Goal: Register for event/course

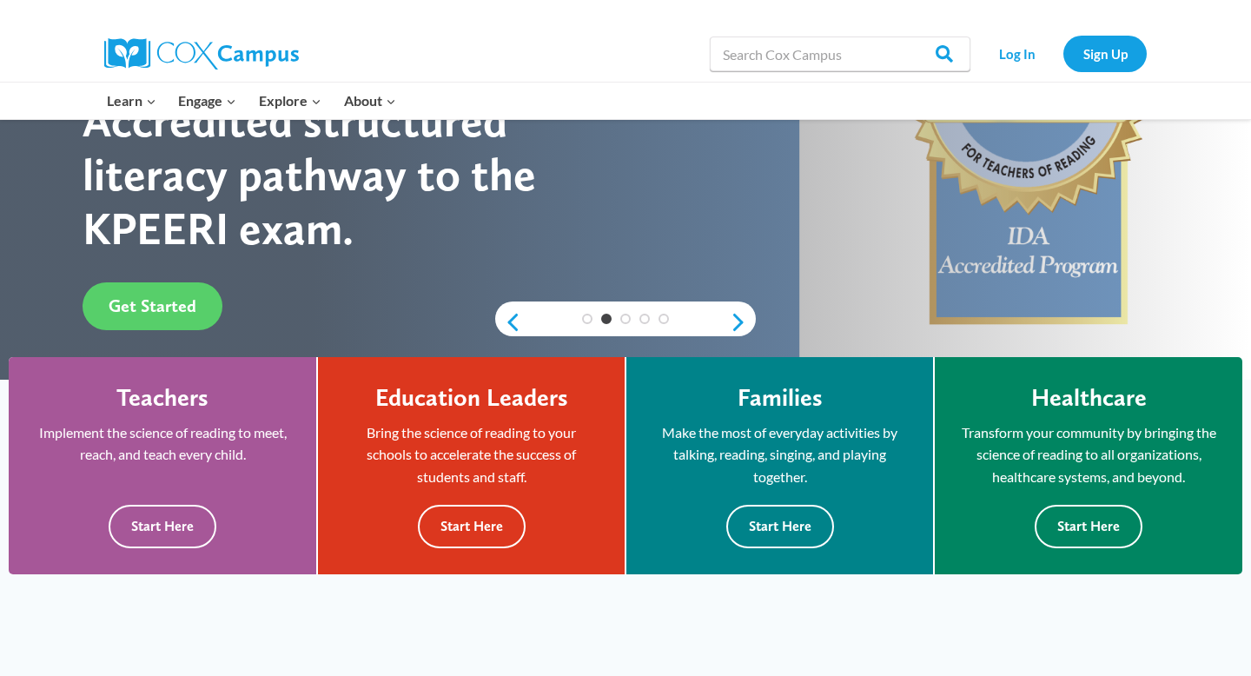
scroll to position [261, 0]
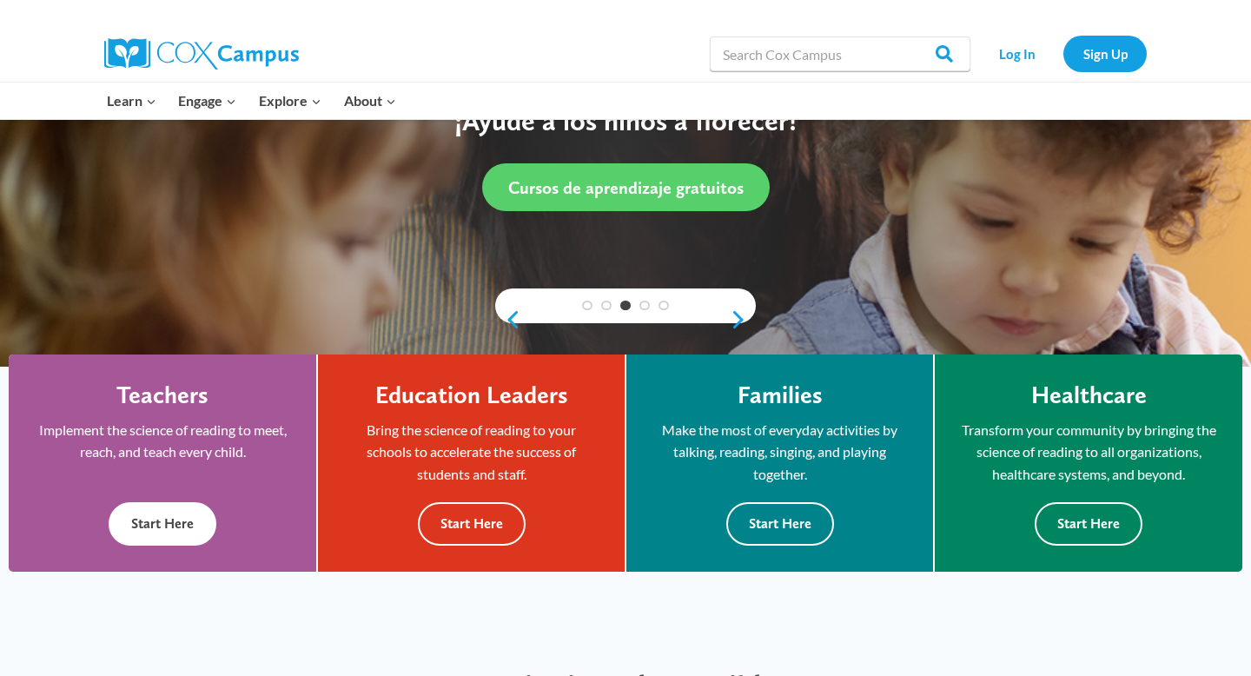
click at [162, 519] on button "Start Here" at bounding box center [163, 523] width 108 height 43
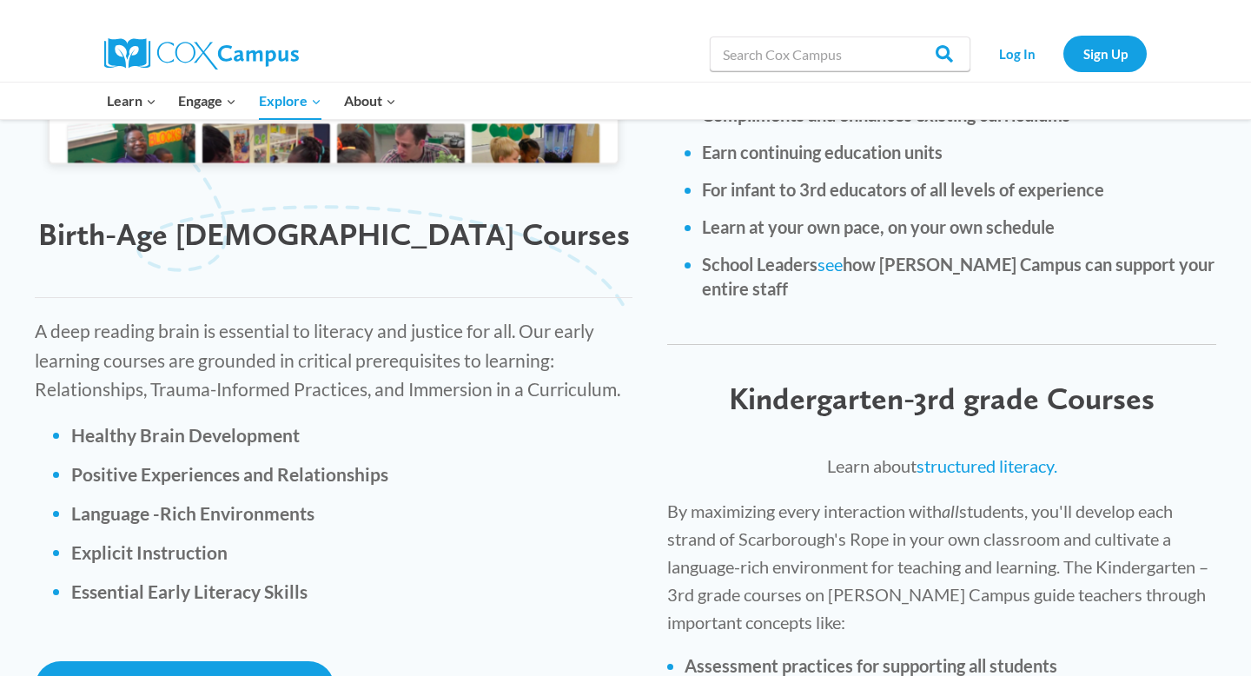
scroll to position [2274, 0]
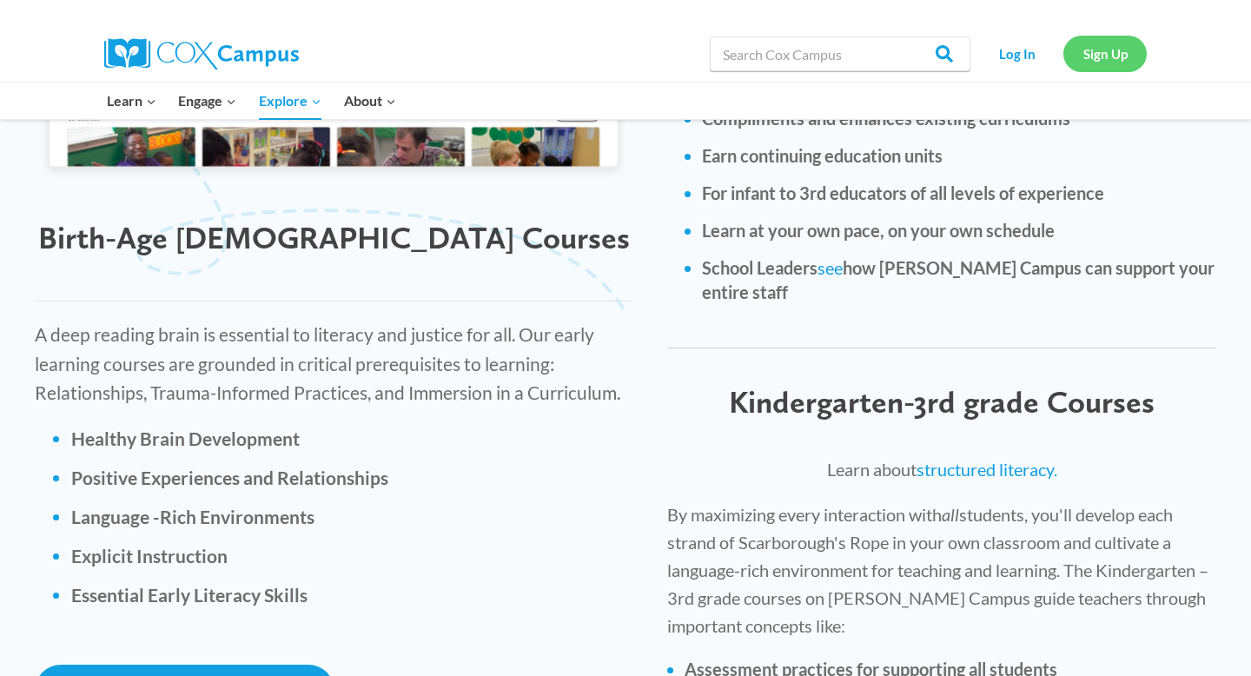
click at [1107, 47] on link "Sign Up" at bounding box center [1104, 54] width 83 height 36
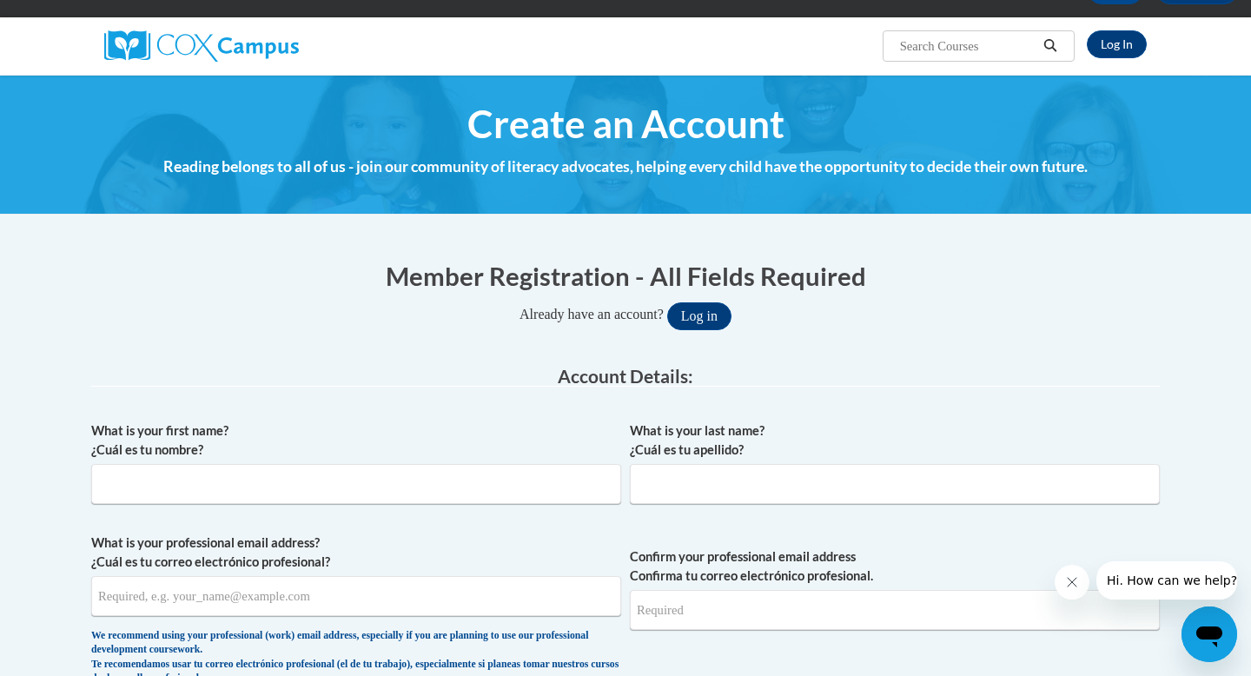
scroll to position [119, 0]
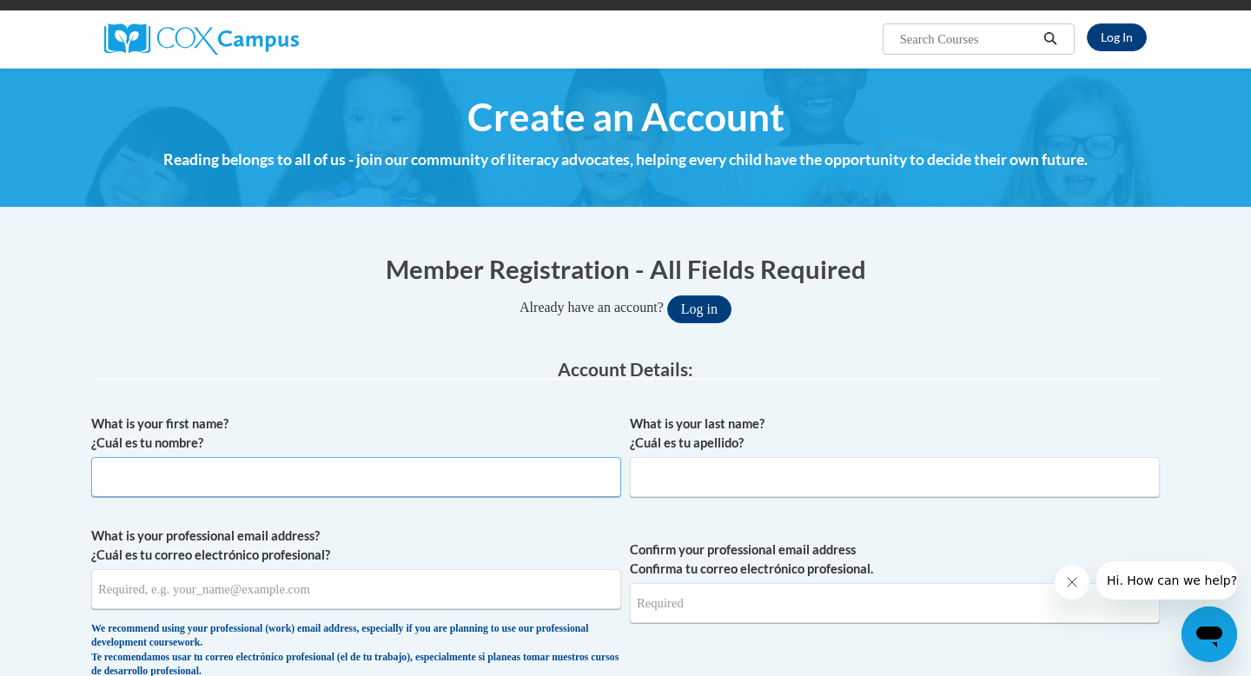
click at [454, 480] on input "What is your first name? ¿Cuál es tu nombre?" at bounding box center [356, 477] width 530 height 40
type input "Beth"
type input "Sparks"
type input "beth.sparks@fuse.net"
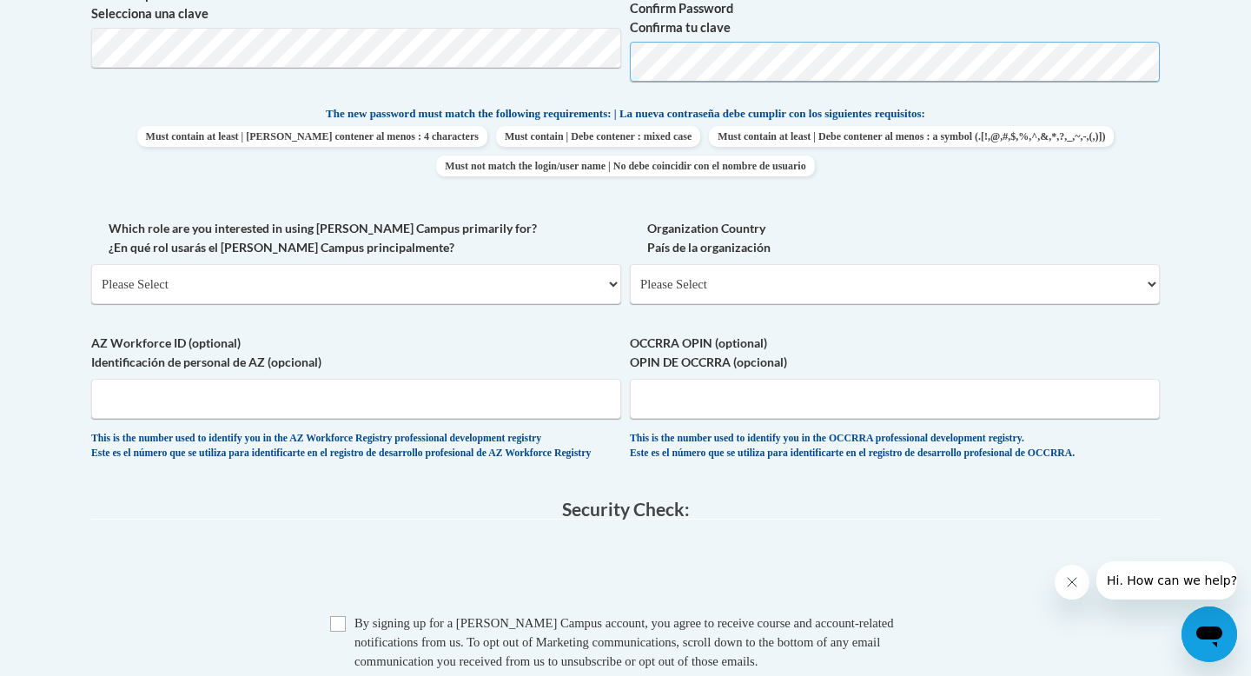
scroll to position [840, 0]
click at [611, 282] on select "Please Select College/University | Colegio/Universidad Community/Nonprofit Part…" at bounding box center [356, 283] width 530 height 40
select select "fbf2d438-af2f-41f8-98f1-81c410e29de3"
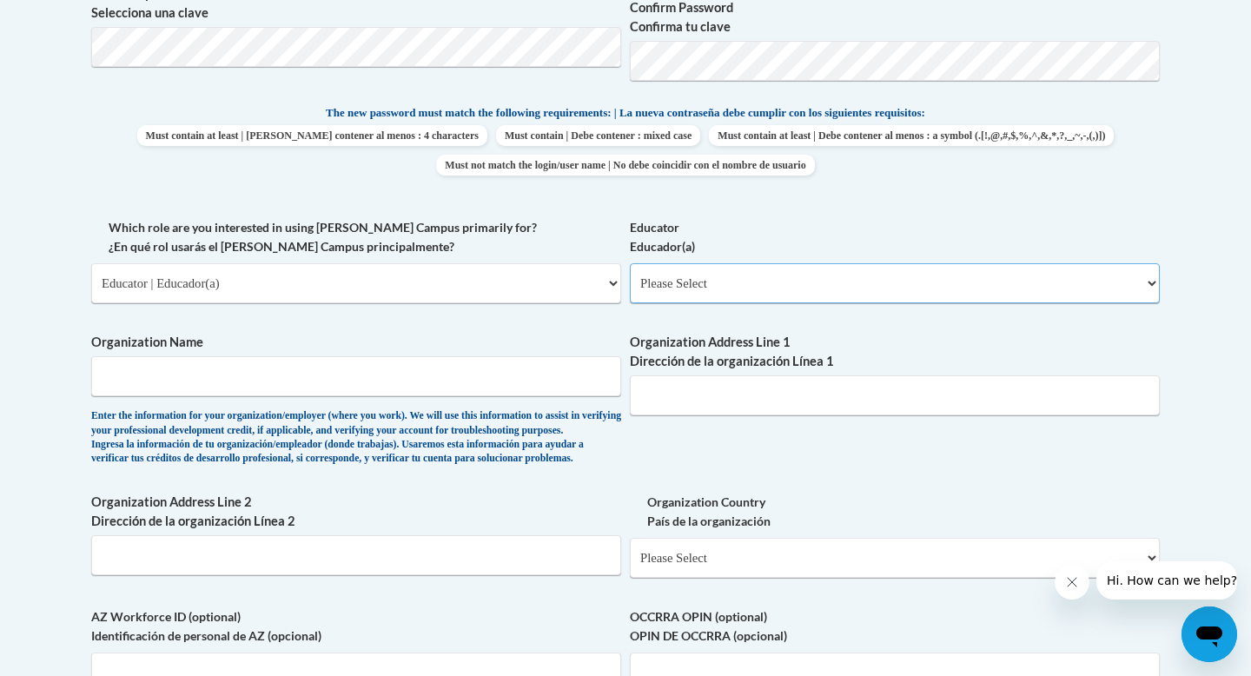
click at [739, 281] on select "Please Select Early Learning/Daycare Teacher/Family Home Care Provider | Maestr…" at bounding box center [895, 283] width 530 height 40
select select "5e2af403-4f2c-4e49-a02f-103e55d7b75b"
click at [1152, 285] on select "Please Select Early Learning/Daycare Teacher/Family Home Care Provider | Maestr…" at bounding box center [895, 283] width 530 height 40
click at [333, 375] on input "Organization Name" at bounding box center [356, 376] width 530 height 40
type input "Walnut Hills Academy"
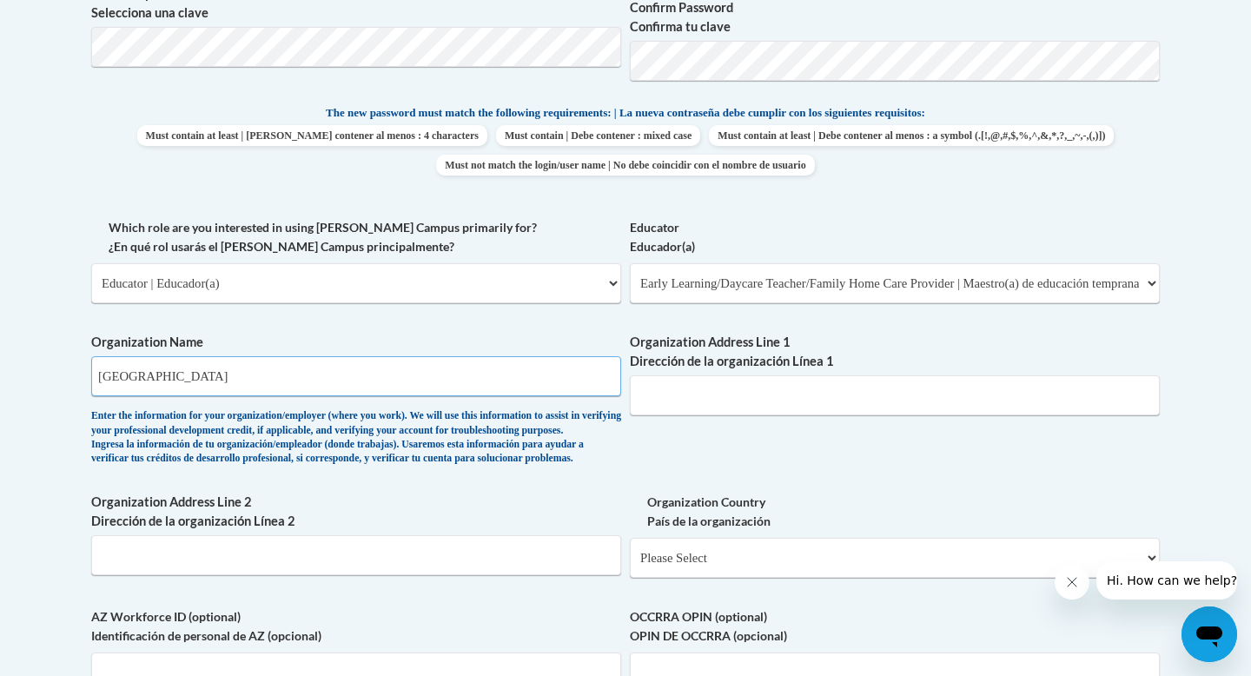
type input "5696 East Alexandria Pike"
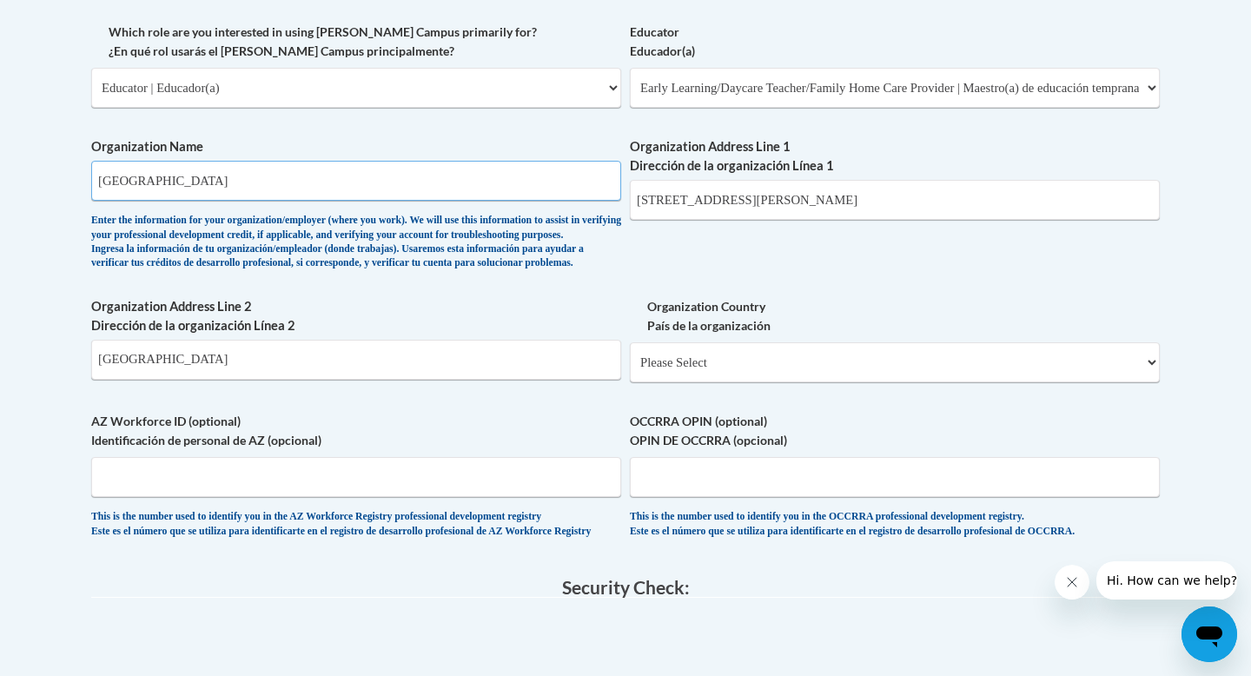
scroll to position [1044, 0]
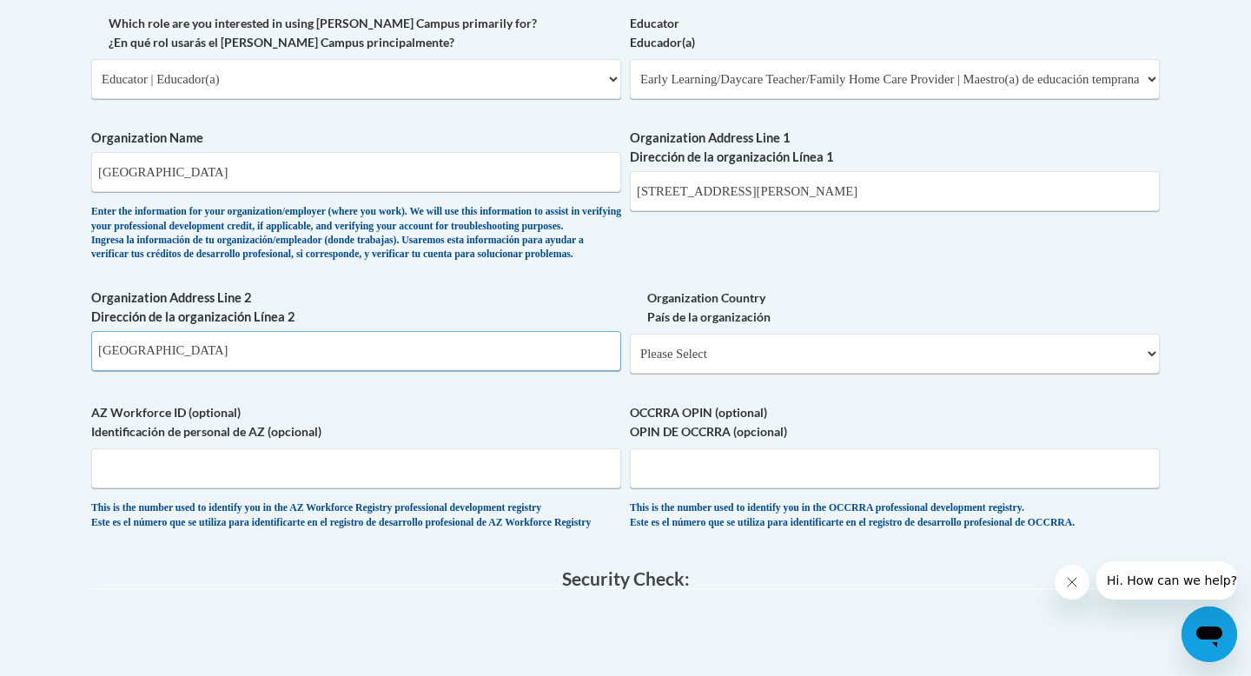
click at [222, 371] on input "Walnut Hills Academy" at bounding box center [356, 351] width 530 height 40
type input "W"
type input "Cold Spring,KY 41076"
click at [719, 374] on select "Please Select United States | Estados Unidos Outside of the United States | Fue…" at bounding box center [895, 354] width 530 height 40
select select "ad49bcad-a171-4b2e-b99c-48b446064914"
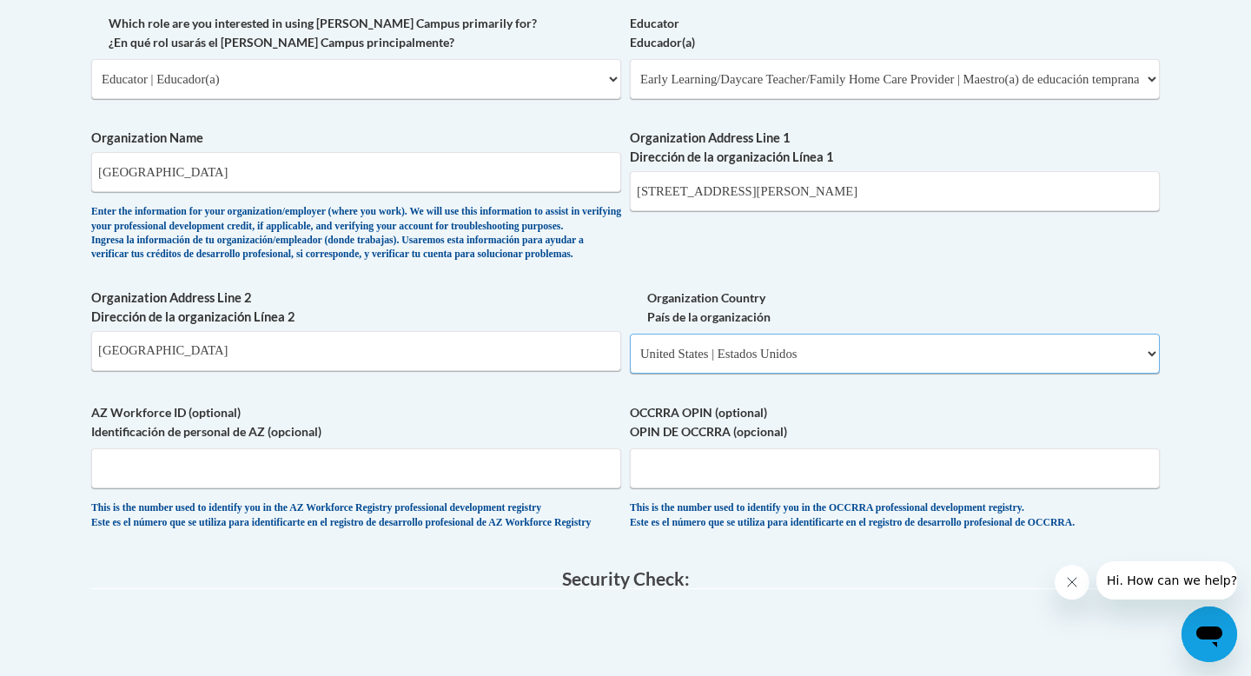
select select
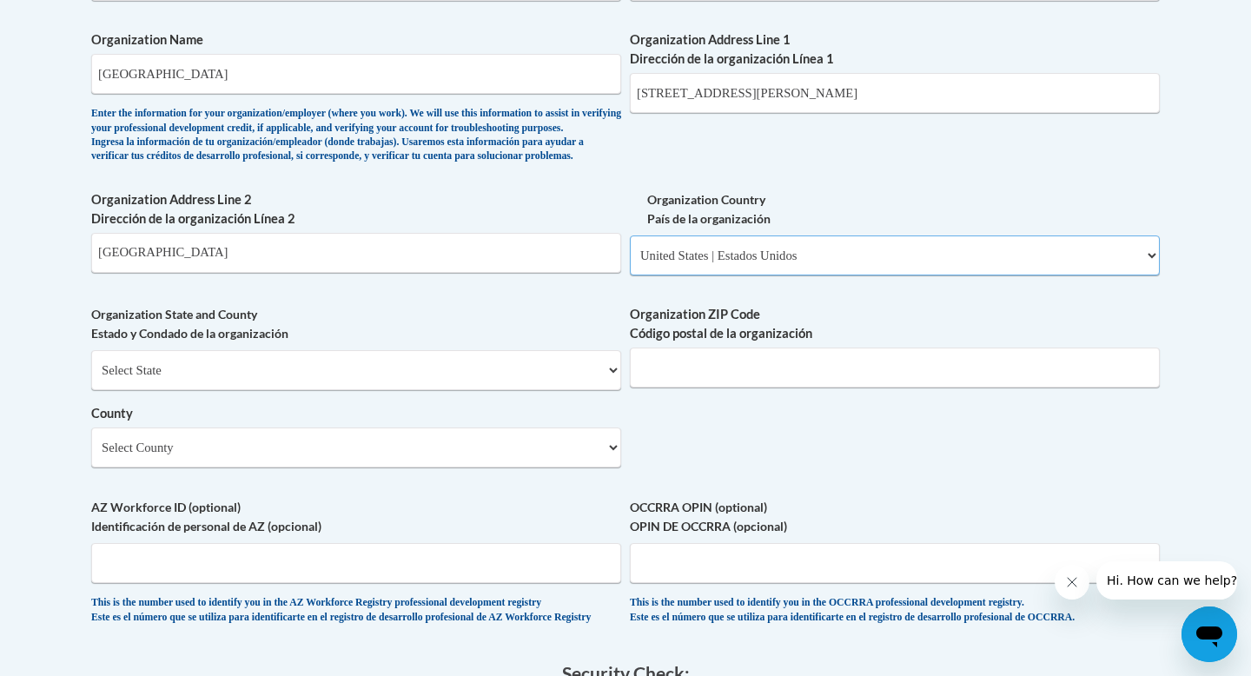
scroll to position [1147, 0]
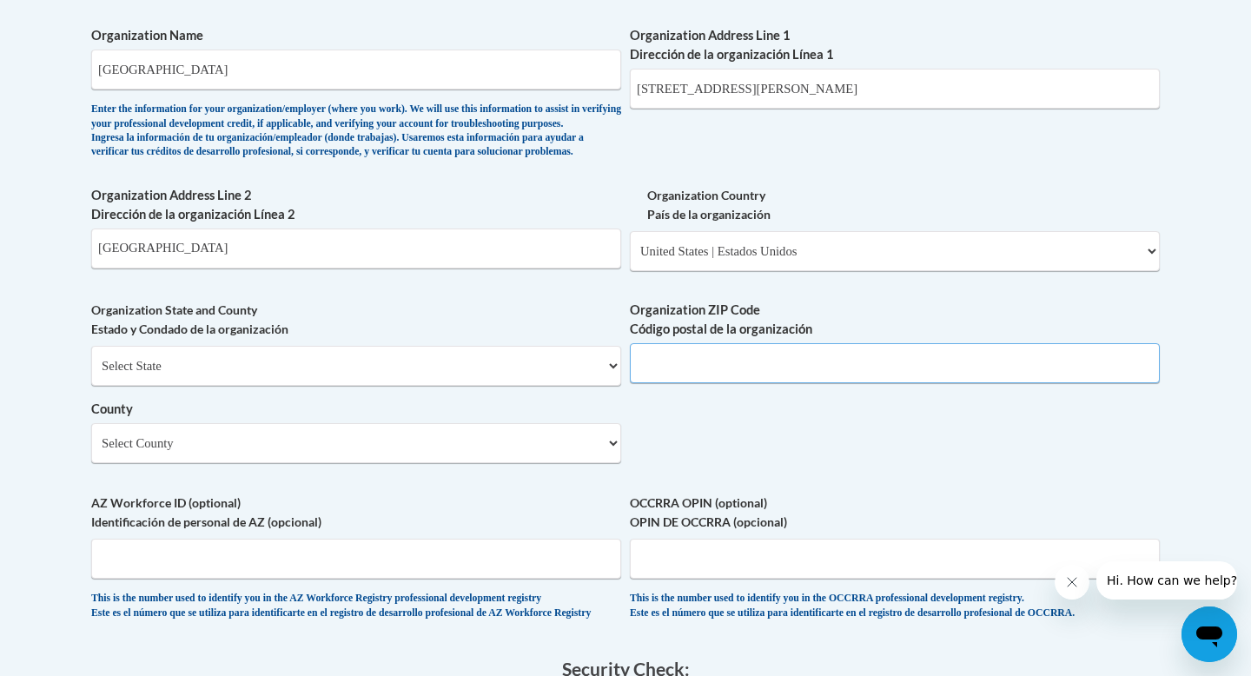
click at [676, 383] on input "Organization ZIP Code Código postal de la organización" at bounding box center [895, 363] width 530 height 40
type input "41076"
click at [427, 463] on select "Select County Adair Allen Anderson Ballard Barren Bath Bell Boone Bourbon Boyd …" at bounding box center [356, 443] width 530 height 40
select select "Campbell"
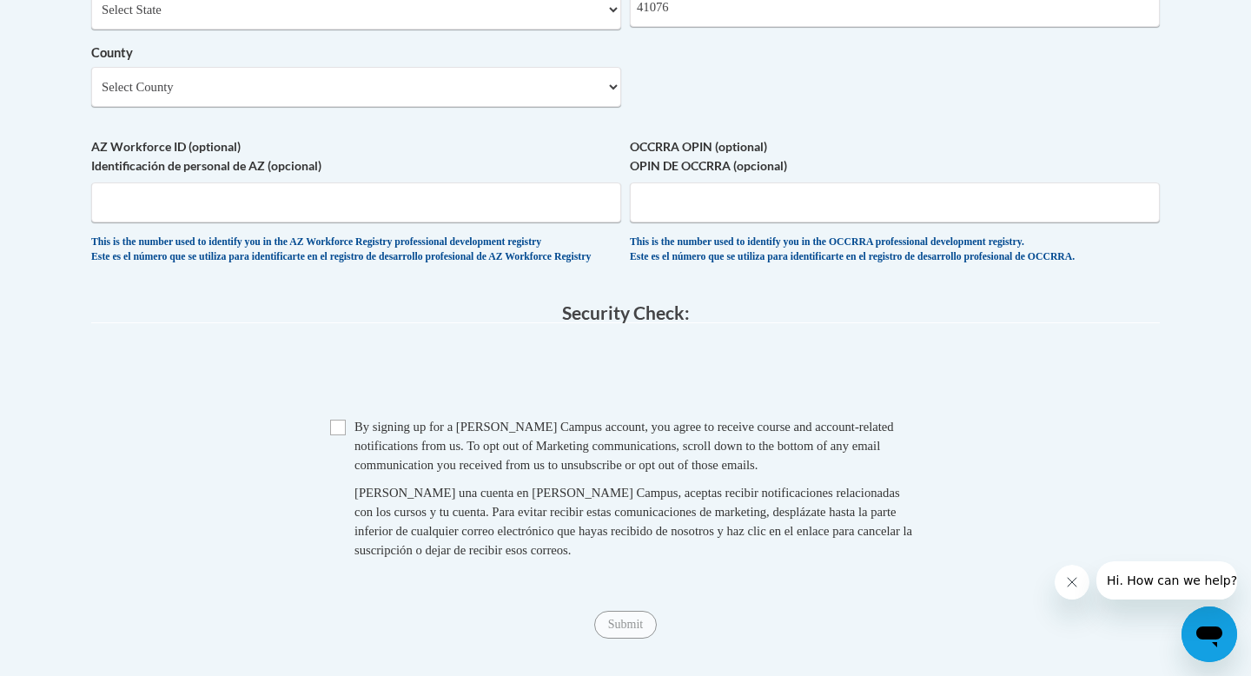
scroll to position [1514, 0]
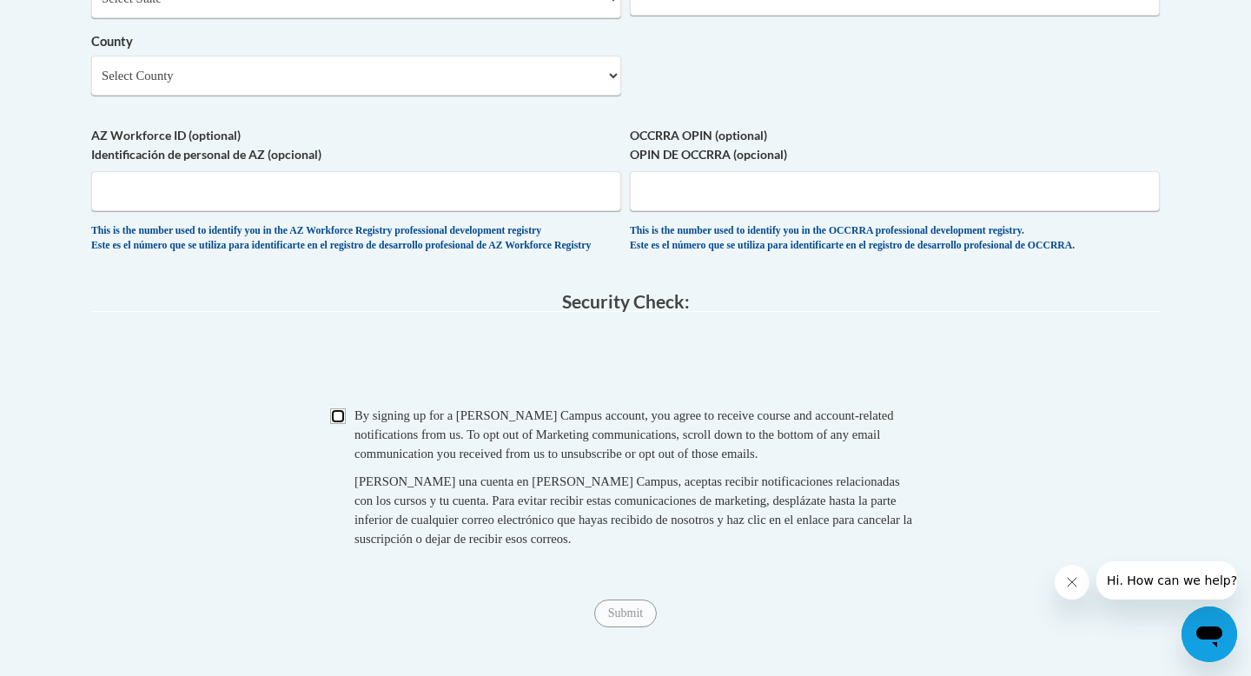
click at [337, 424] on input "Checkbox" at bounding box center [338, 416] width 16 height 16
checkbox input "true"
click at [627, 627] on input "Submit" at bounding box center [625, 613] width 63 height 28
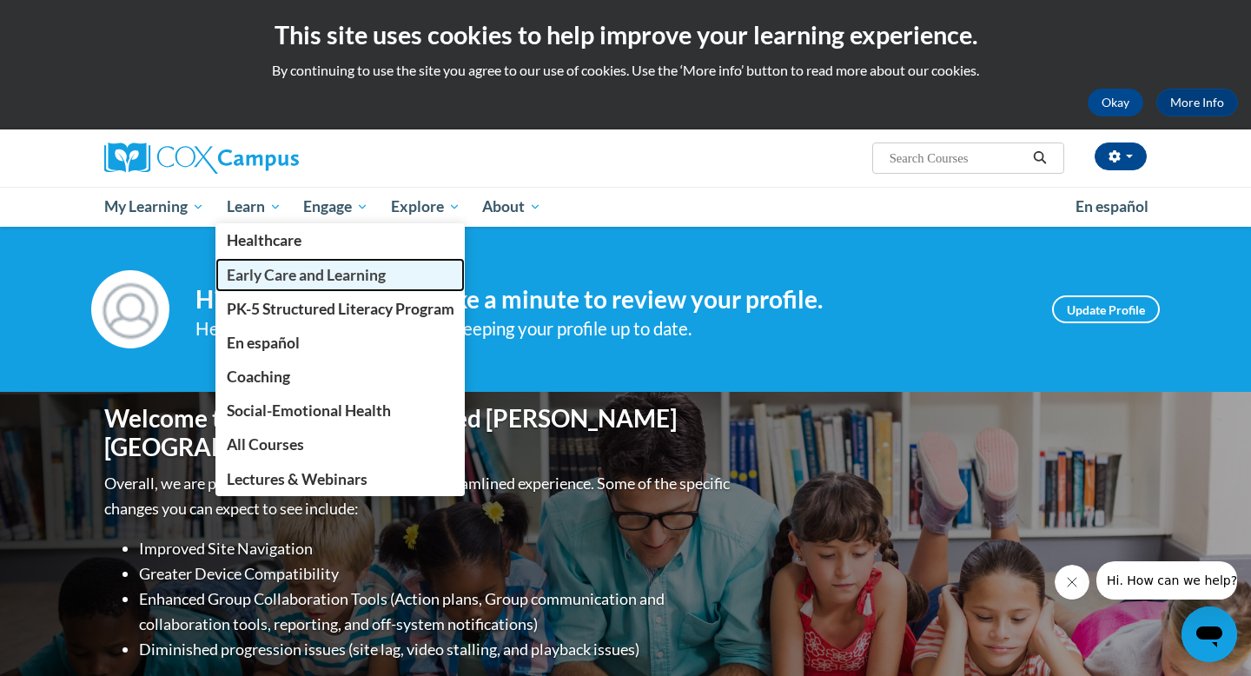
click at [252, 277] on span "Early Care and Learning" at bounding box center [306, 275] width 159 height 18
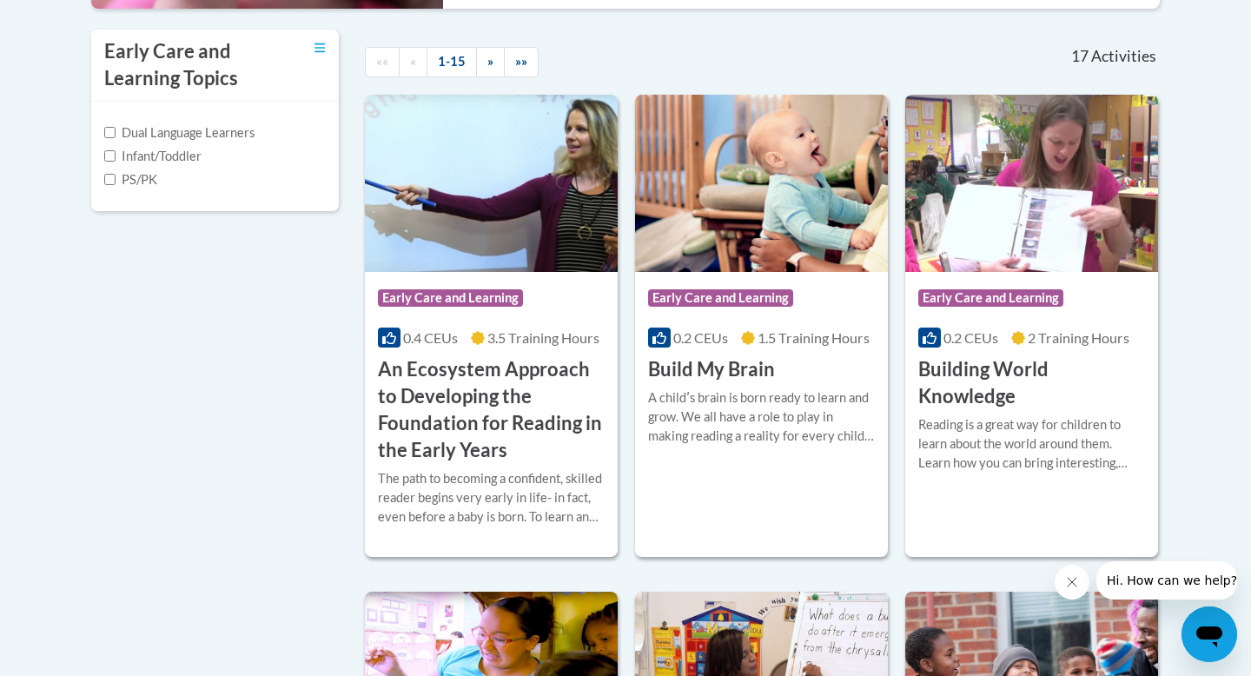
scroll to position [586, 0]
click at [732, 369] on h3 "Build My Brain" at bounding box center [711, 368] width 127 height 27
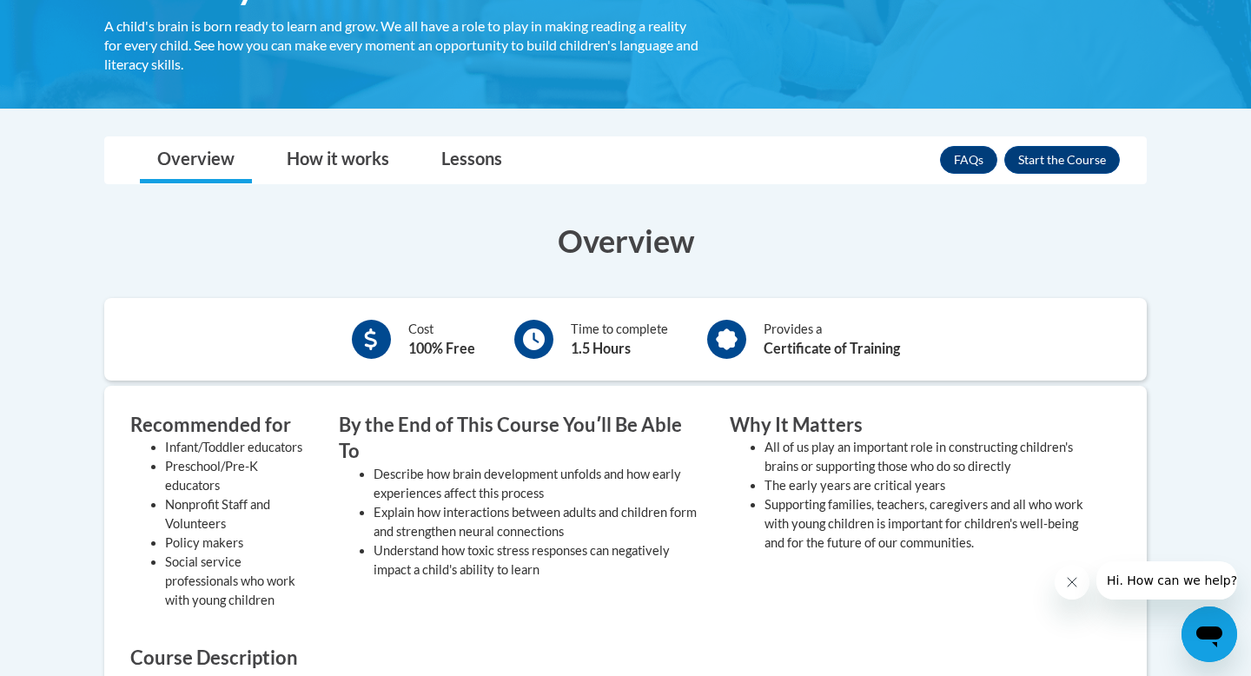
scroll to position [341, 0]
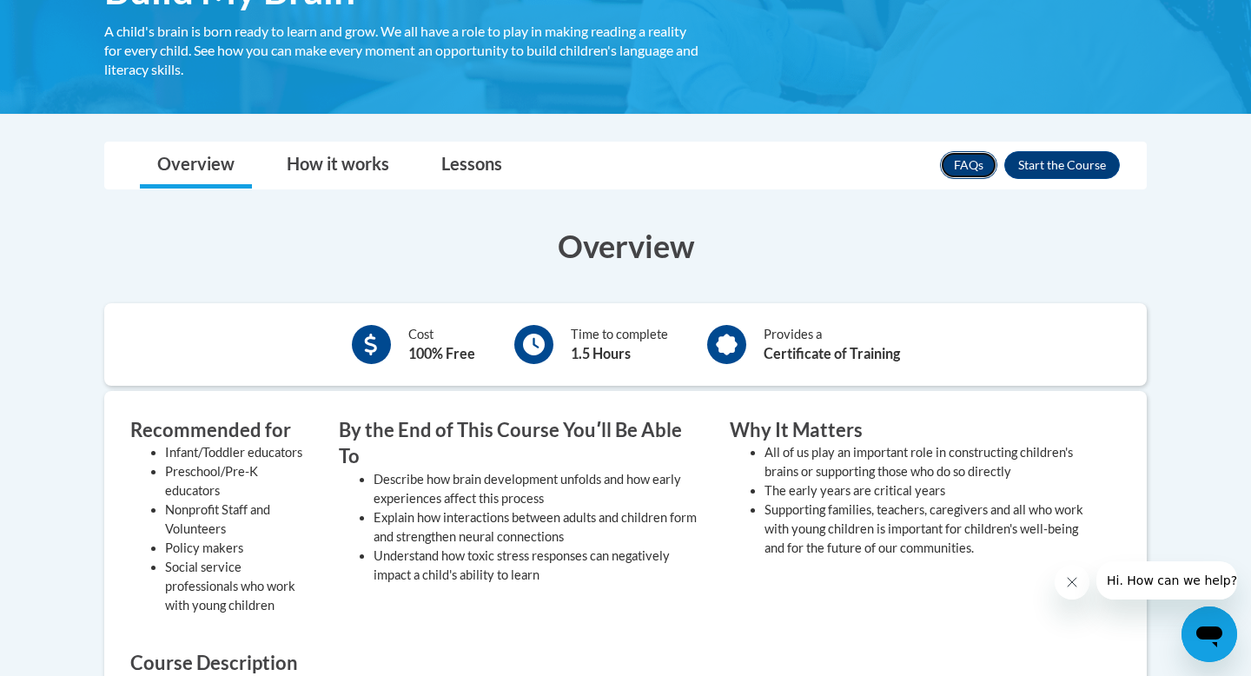
click at [964, 169] on link "FAQs" at bounding box center [968, 165] width 57 height 28
click at [1040, 165] on button "Enroll" at bounding box center [1062, 165] width 116 height 28
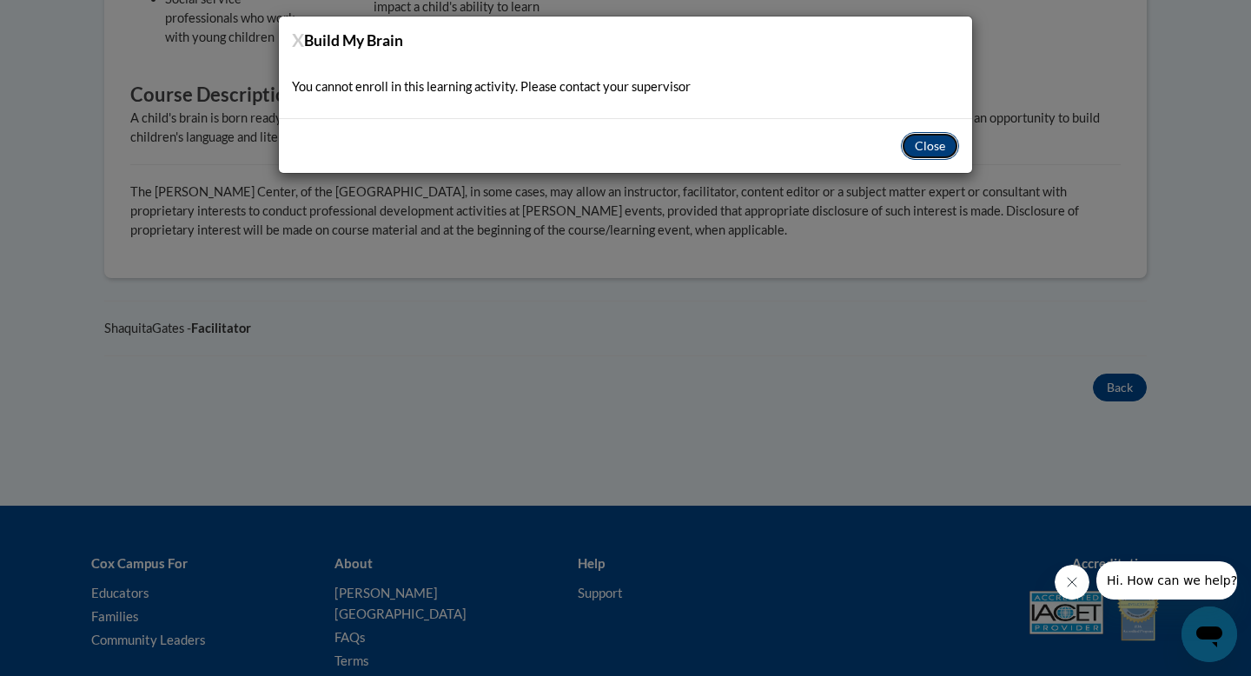
click at [929, 143] on button "Close" at bounding box center [930, 146] width 58 height 28
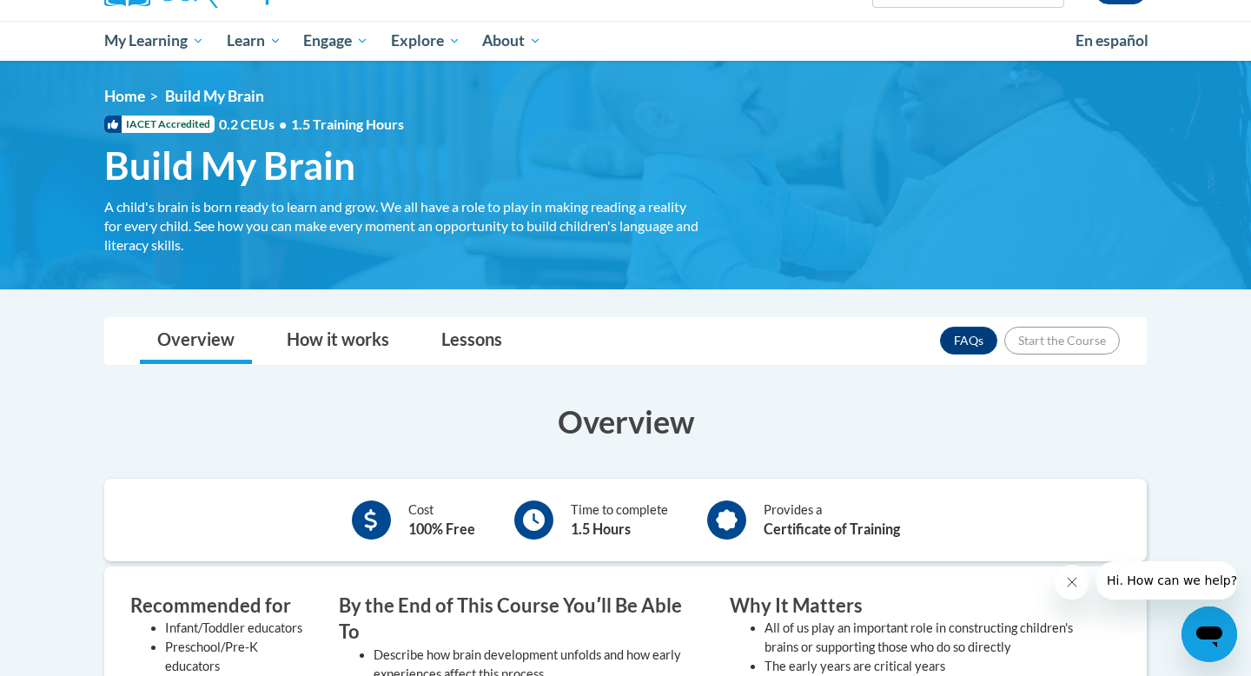
scroll to position [156, 0]
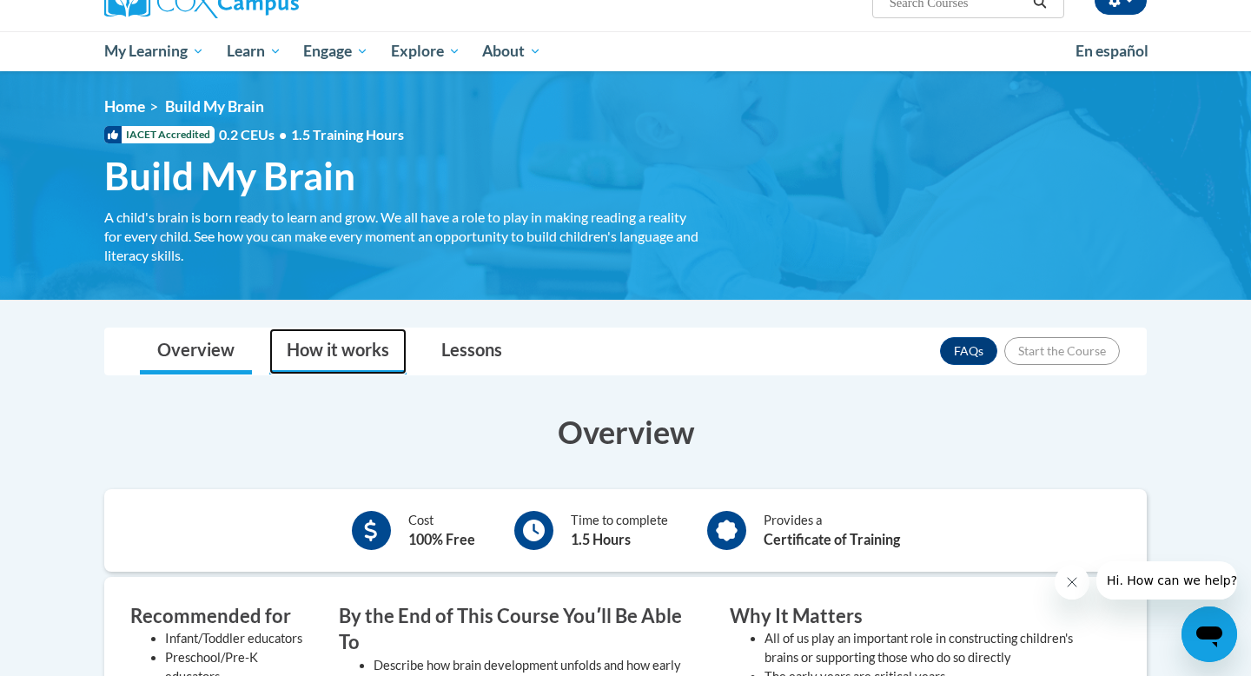
click at [368, 351] on link "How it works" at bounding box center [337, 351] width 137 height 46
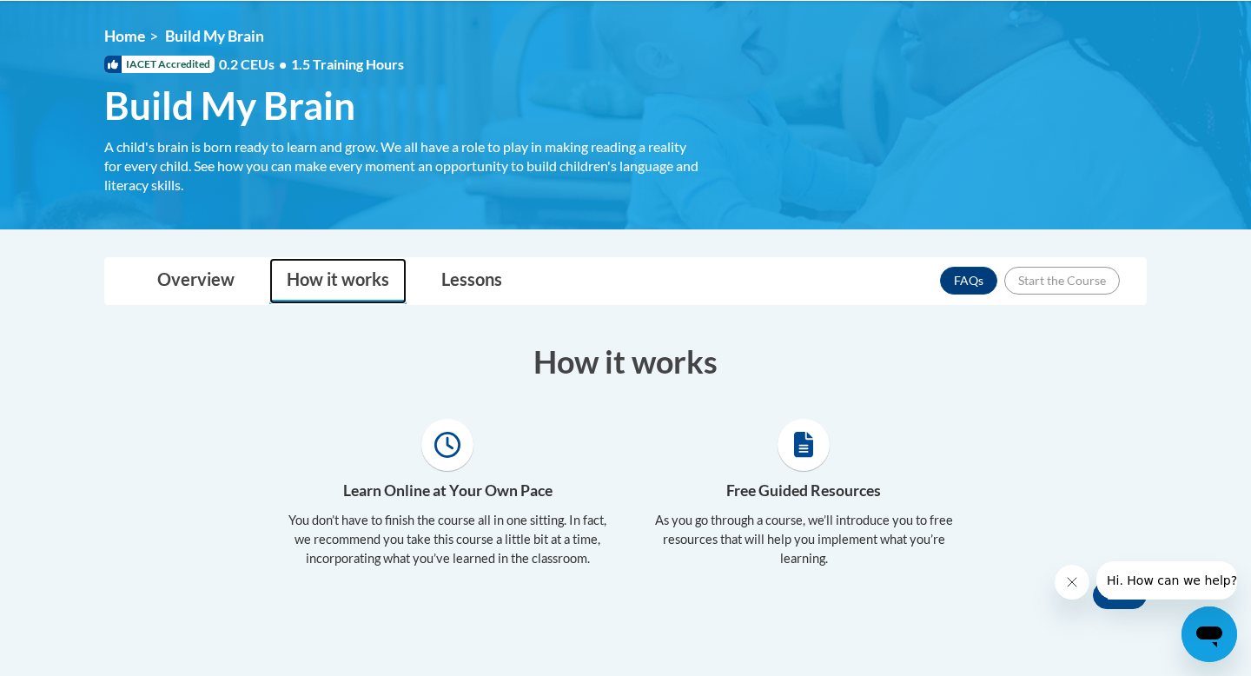
scroll to position [47, 0]
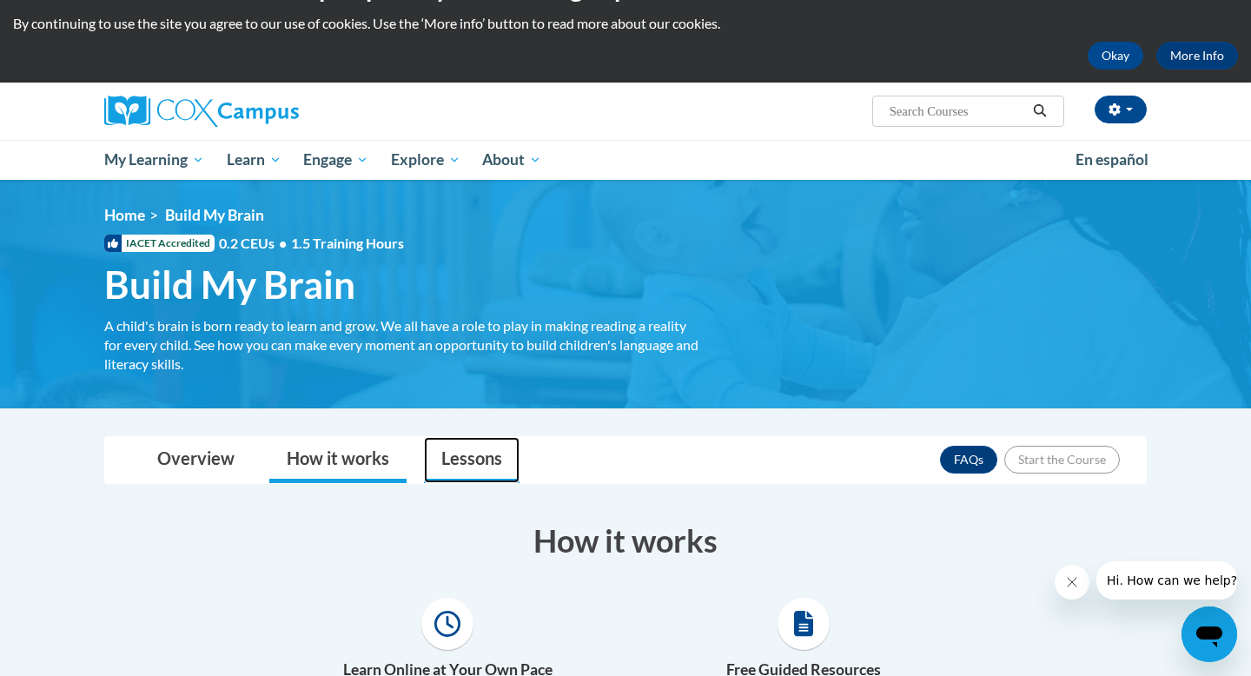
click at [478, 453] on link "Lessons" at bounding box center [472, 460] width 96 height 46
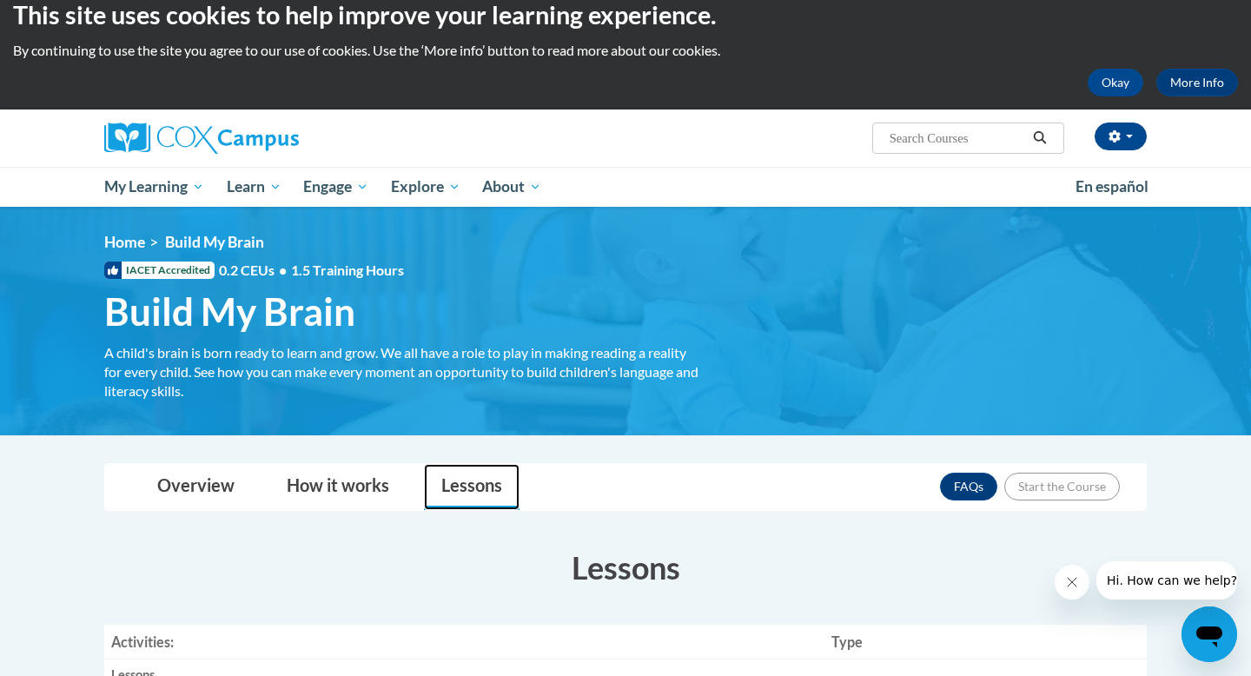
scroll to position [0, 0]
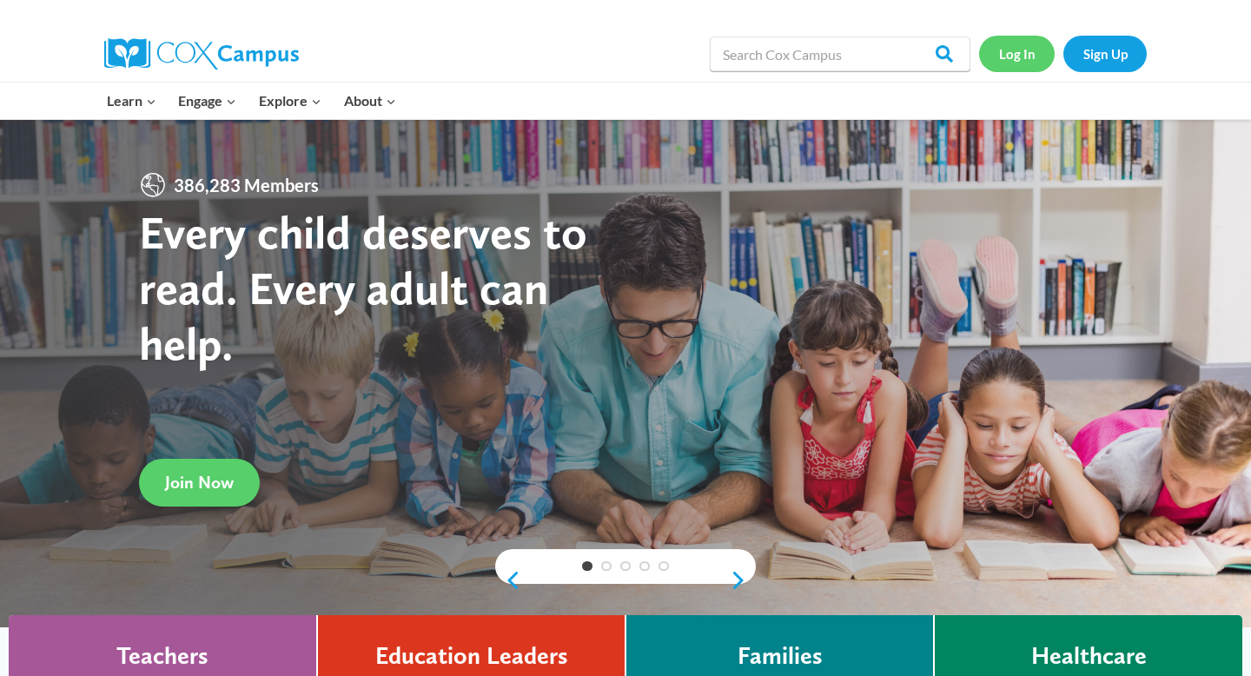
click at [1018, 56] on link "Log In" at bounding box center [1017, 54] width 76 height 36
click at [1017, 56] on link "Log In" at bounding box center [1017, 54] width 76 height 36
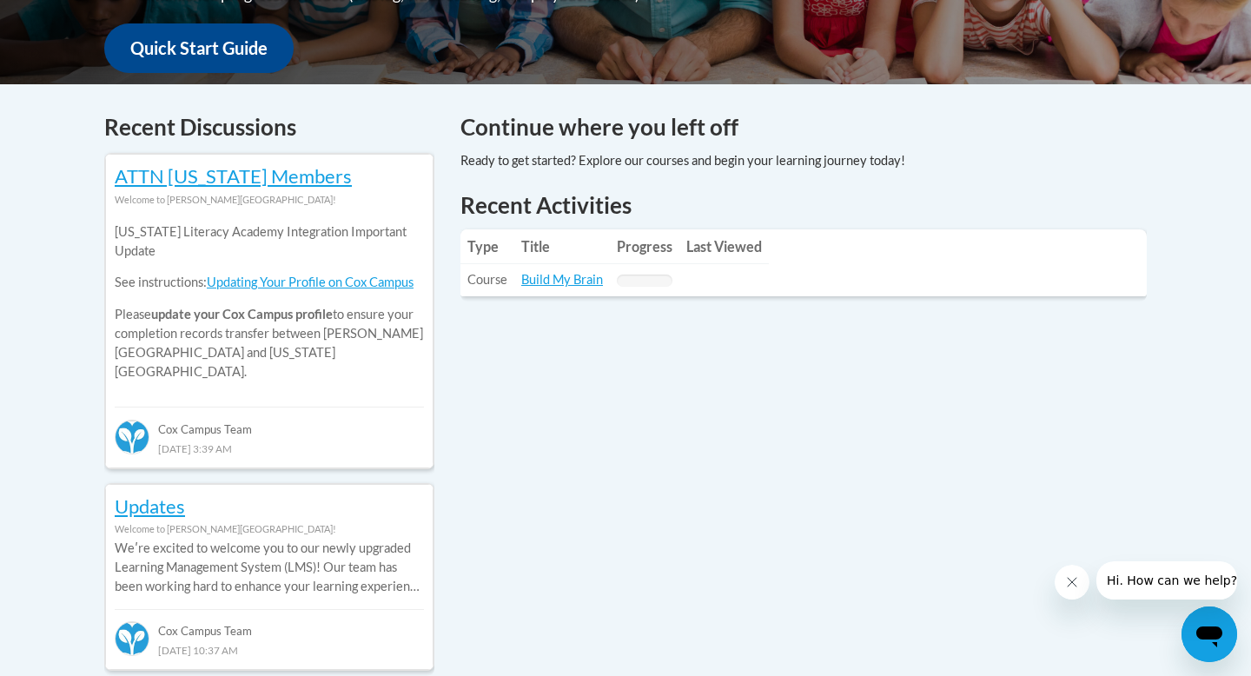
scroll to position [668, 0]
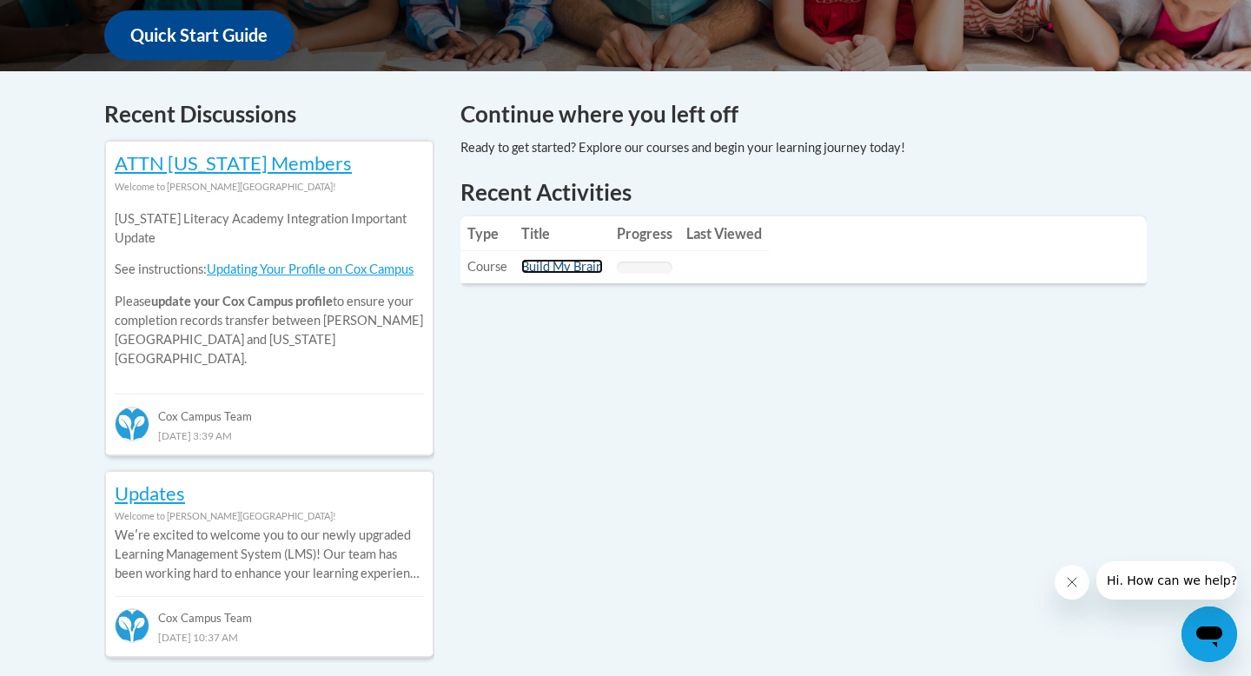
click at [562, 266] on link "Build My Brain" at bounding box center [562, 266] width 82 height 15
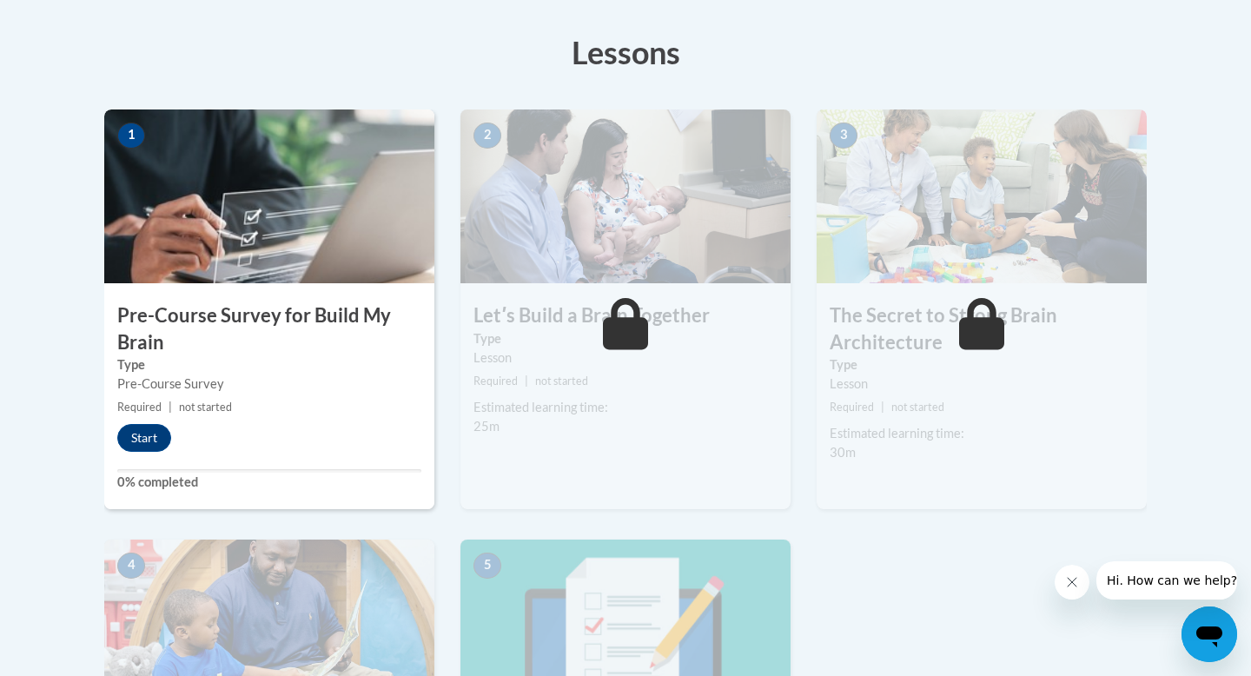
scroll to position [475, 0]
click at [152, 434] on button "Start" at bounding box center [144, 437] width 54 height 28
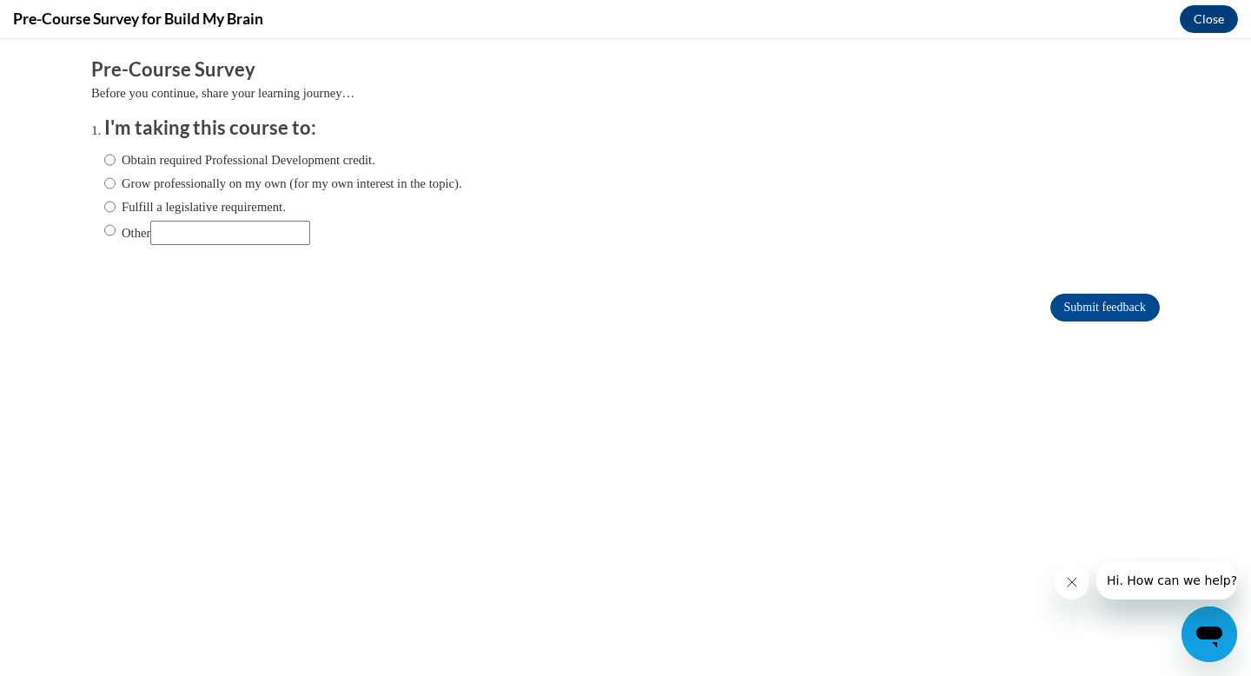
scroll to position [0, 0]
click at [111, 159] on input "Obtain required Professional Development credit." at bounding box center [109, 159] width 11 height 19
radio input "true"
click at [109, 182] on input "Grow professionally on my own (for my own interest in the topic)." at bounding box center [109, 183] width 11 height 19
radio input "true"
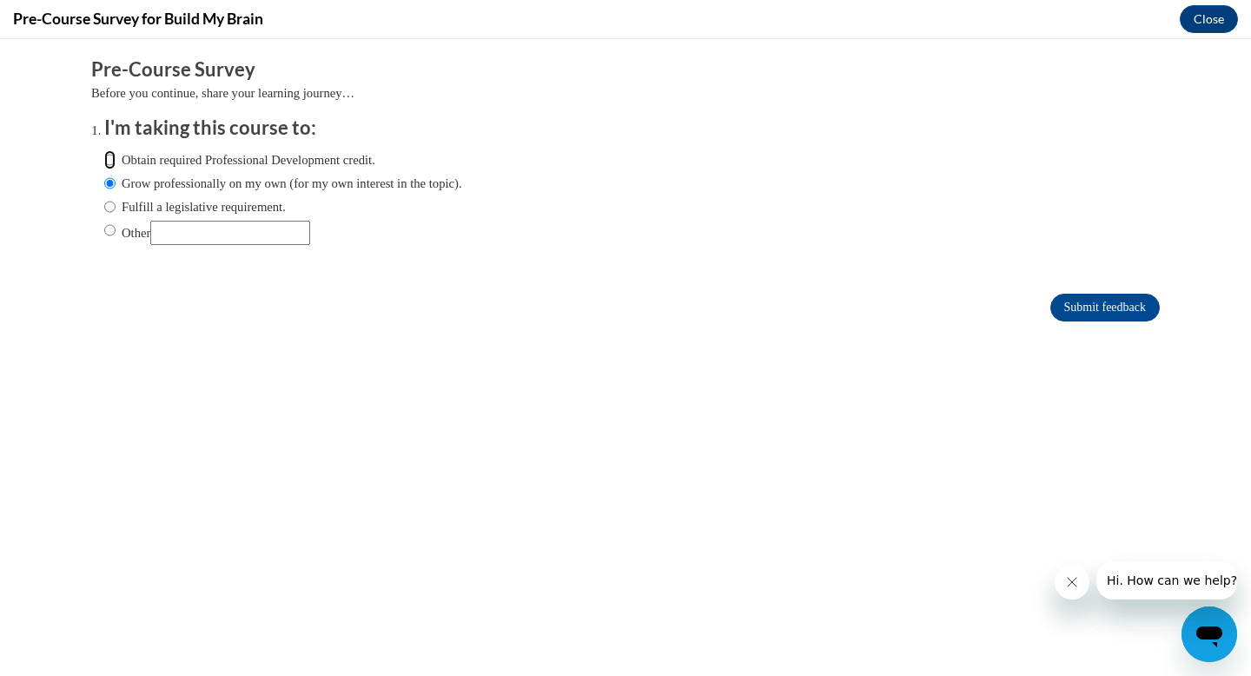
click at [109, 158] on input "Obtain required Professional Development credit." at bounding box center [109, 159] width 11 height 19
radio input "true"
click at [1060, 308] on input "Submit feedback" at bounding box center [1104, 308] width 109 height 28
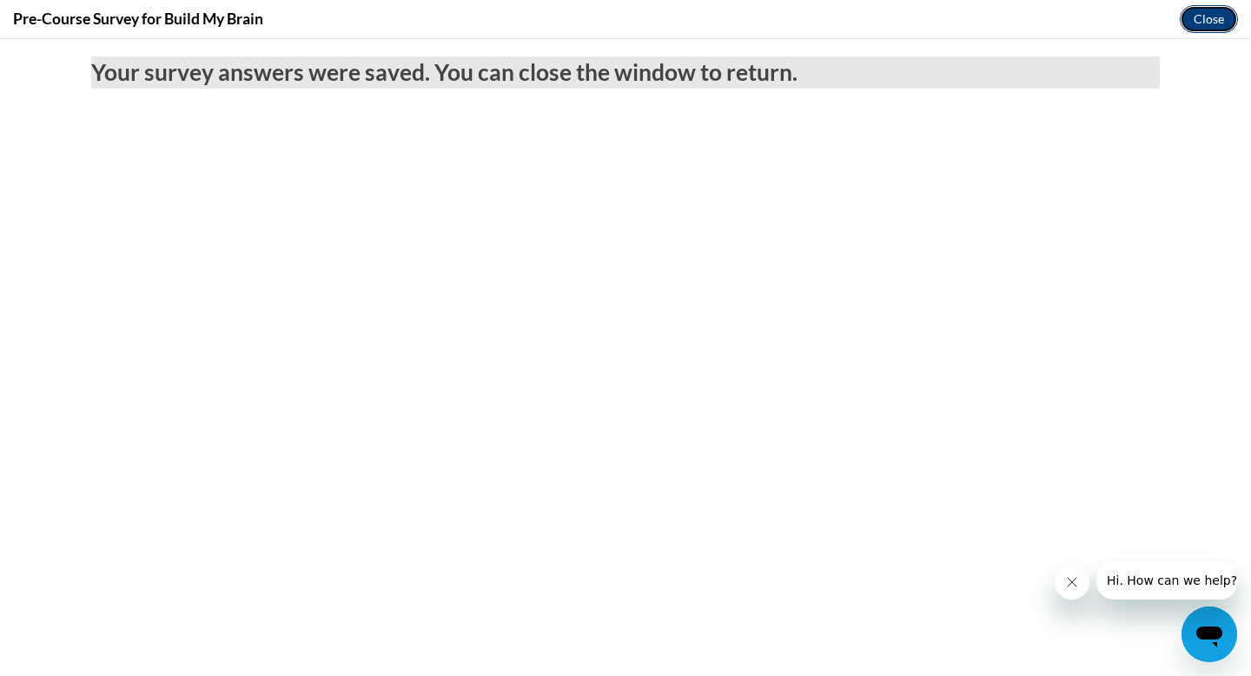
click at [1199, 21] on button "Close" at bounding box center [1209, 19] width 58 height 28
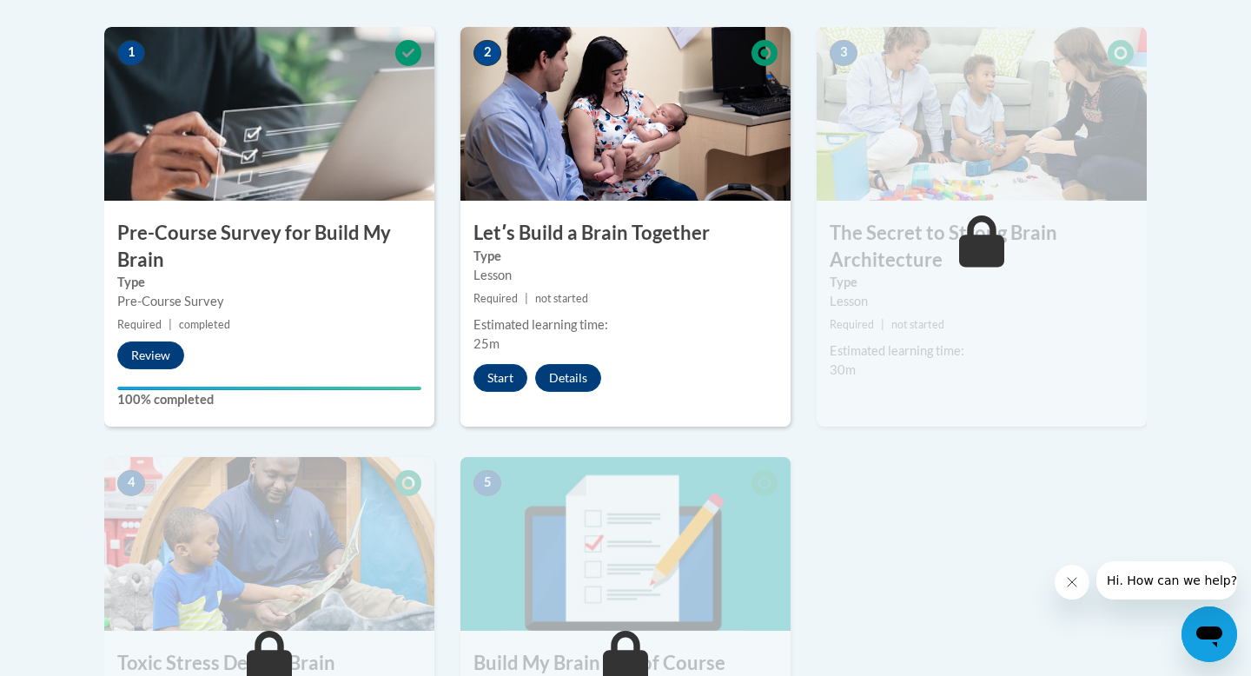
scroll to position [563, 0]
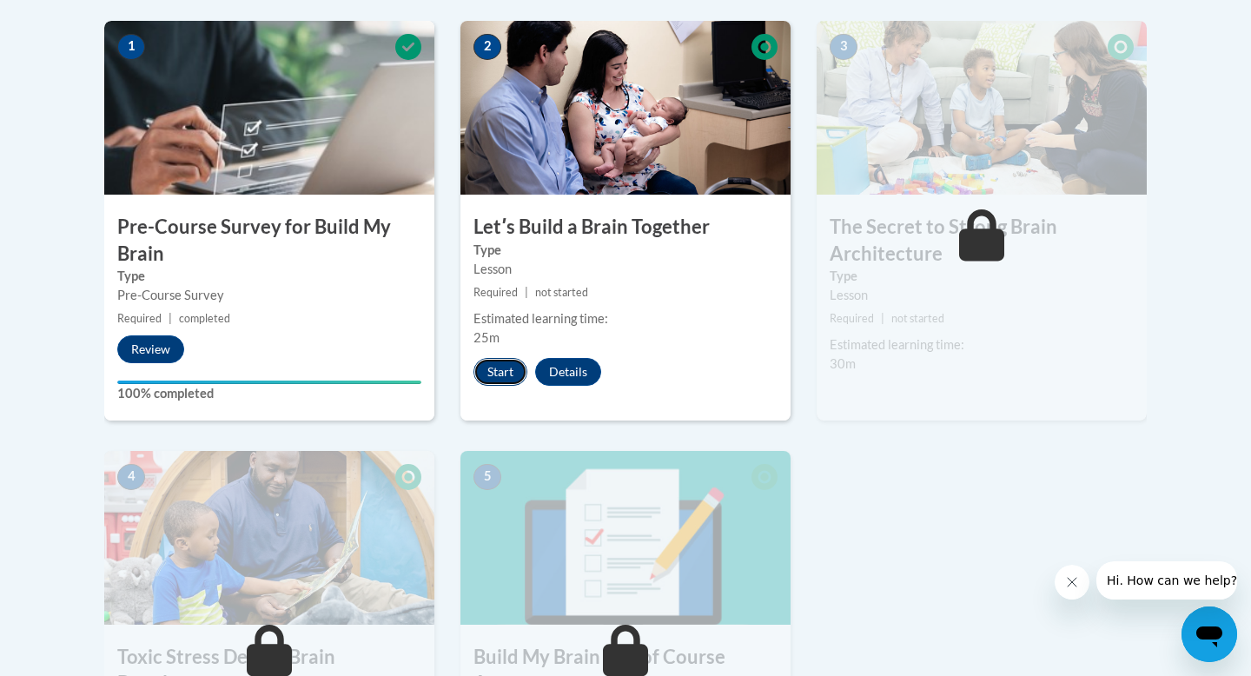
click at [503, 366] on button "Start" at bounding box center [501, 372] width 54 height 28
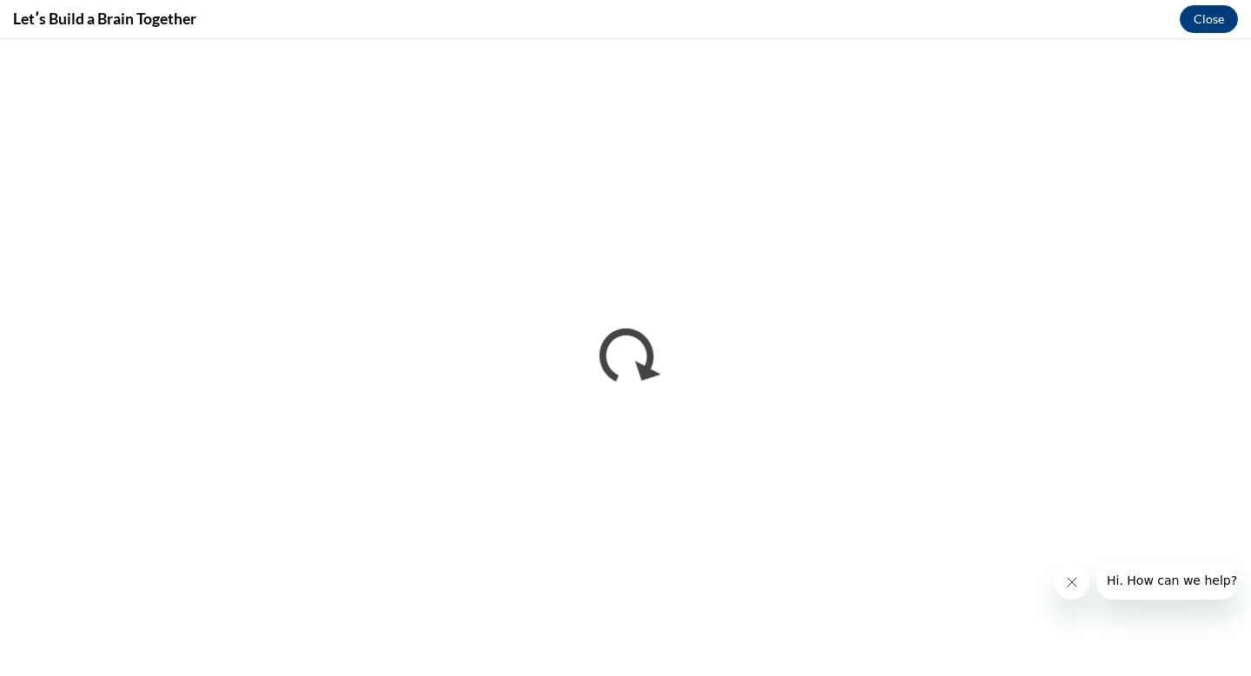
scroll to position [0, 0]
